Goal: Find specific page/section: Find specific page/section

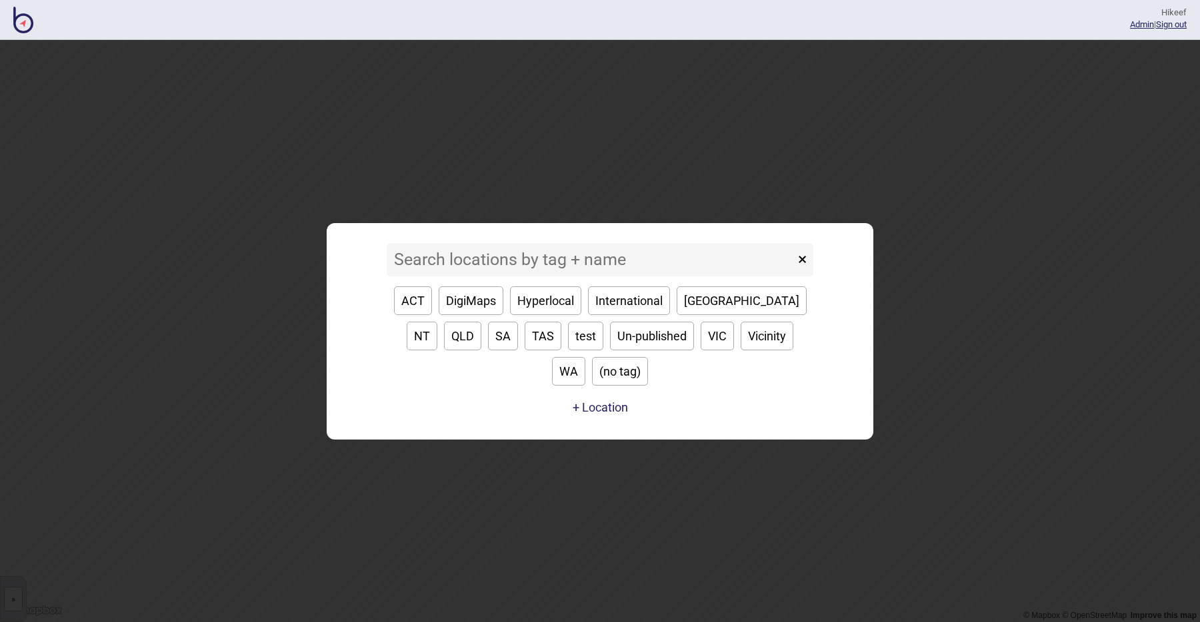
click at [425, 274] on input at bounding box center [591, 259] width 408 height 33
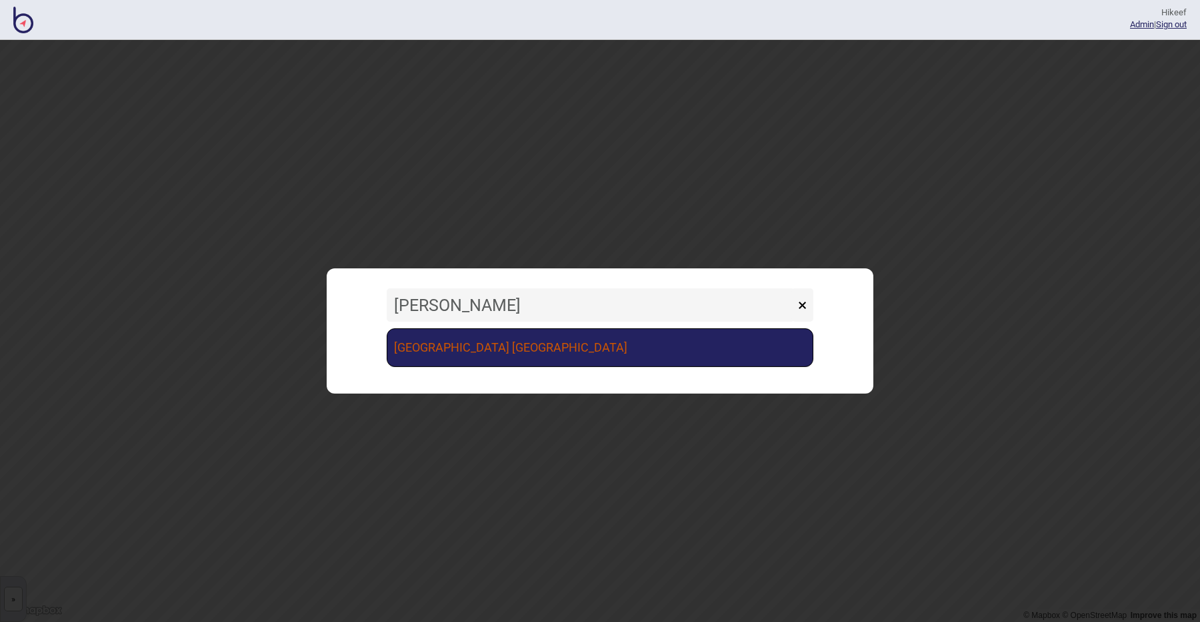
type input "[PERSON_NAME]"
click at [459, 331] on link "[GEOGRAPHIC_DATA] [GEOGRAPHIC_DATA]" at bounding box center [600, 348] width 427 height 39
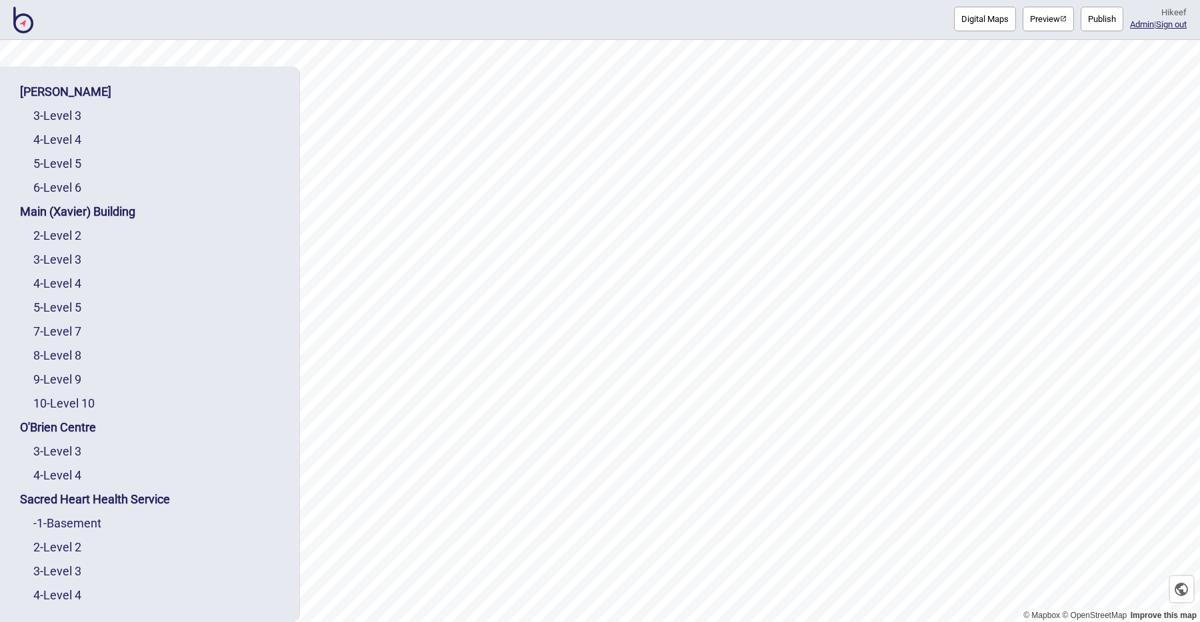
scroll to position [115, 0]
